Goal: Task Accomplishment & Management: Use online tool/utility

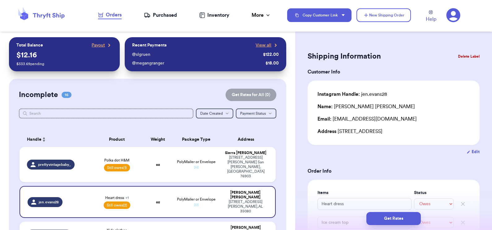
select select "unpaid"
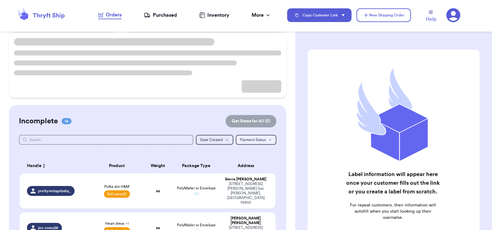
scroll to position [107, 0]
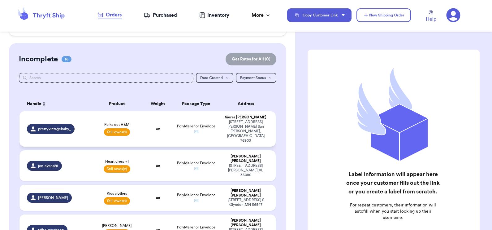
click at [212, 124] on td "PolyMailer or Envelope ✉️" at bounding box center [196, 128] width 46 height 35
select select "unpaid"
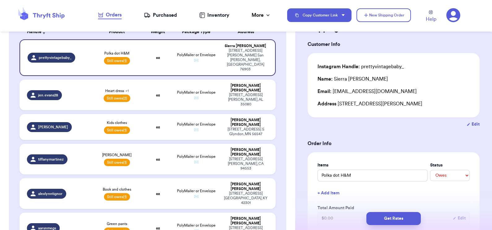
scroll to position [28, 0]
